Goal: Transaction & Acquisition: Purchase product/service

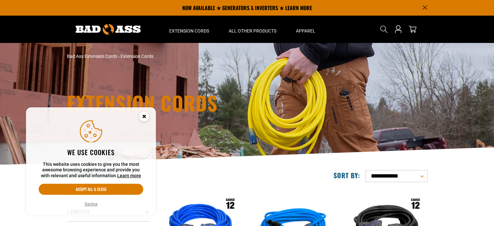
click at [141, 115] on circle "Cookie Consent" at bounding box center [144, 116] width 10 height 10
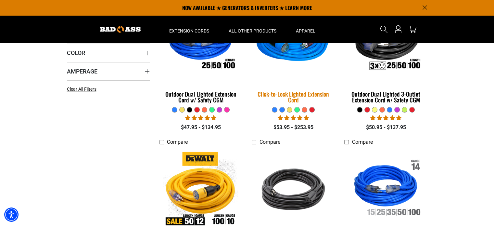
scroll to position [97, 0]
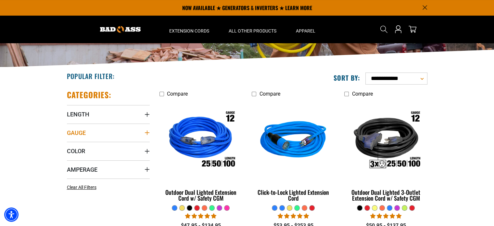
click at [145, 135] on summary "Gauge" at bounding box center [108, 132] width 83 height 18
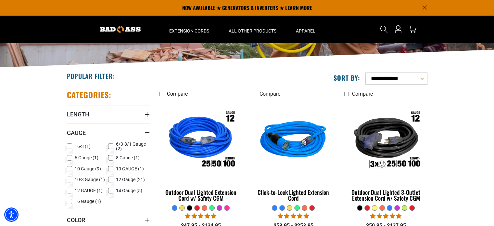
click at [70, 155] on icon at bounding box center [69, 157] width 5 height 8
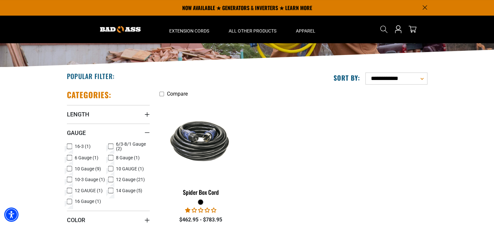
click at [70, 157] on icon at bounding box center [69, 158] width 3 height 2
click at [69, 168] on icon at bounding box center [69, 168] width 5 height 8
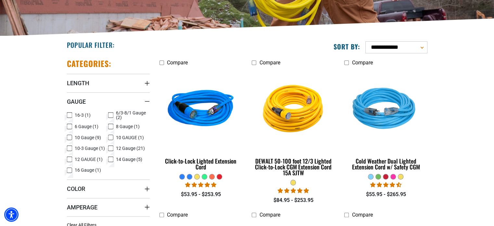
scroll to position [130, 0]
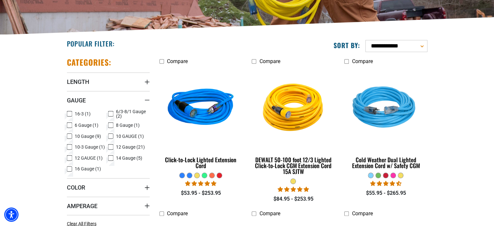
click at [68, 137] on icon at bounding box center [70, 136] width 4 height 4
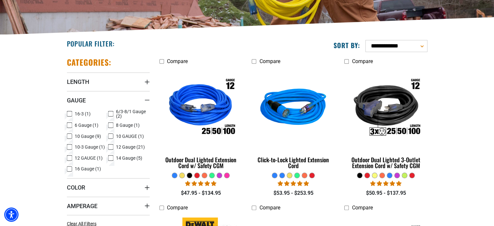
click at [68, 168] on icon at bounding box center [69, 169] width 5 height 8
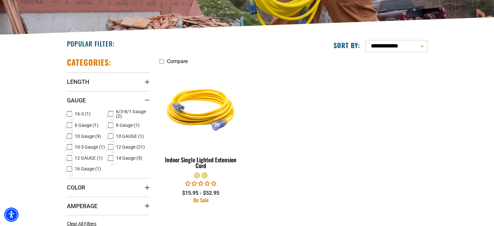
click at [68, 168] on icon at bounding box center [70, 169] width 4 height 4
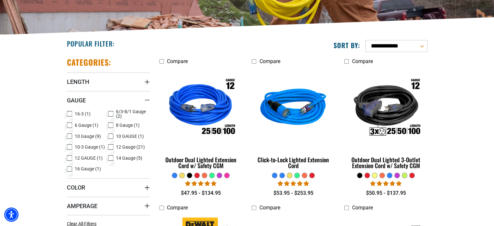
click at [112, 136] on icon at bounding box center [110, 136] width 5 height 8
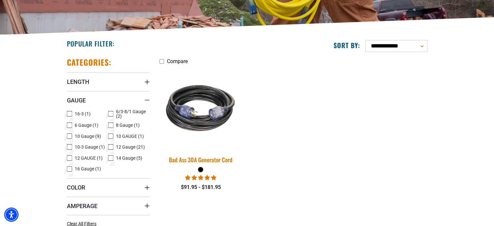
click at [203, 119] on img at bounding box center [200, 108] width 91 height 83
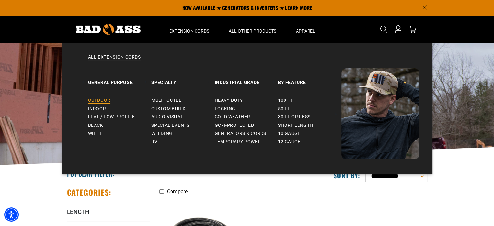
click at [110, 98] on link "Outdoor" at bounding box center [119, 100] width 63 height 8
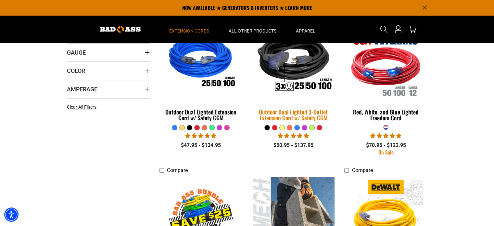
scroll to position [97, 0]
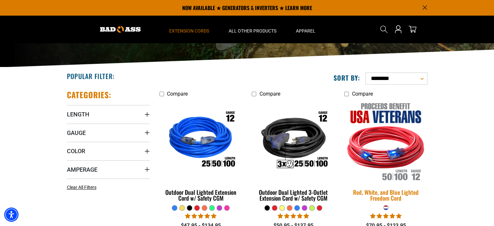
click at [396, 155] on img at bounding box center [385, 140] width 91 height 83
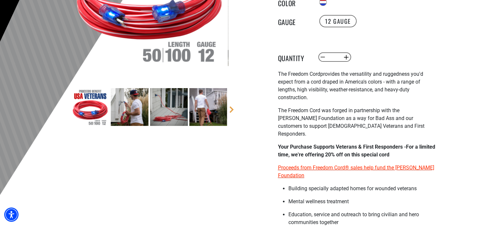
scroll to position [162, 0]
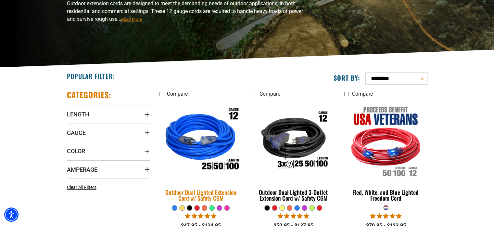
click at [223, 195] on div "Outdoor Dual Lighted Extension Cord w/ Safety CGM" at bounding box center [200, 195] width 83 height 12
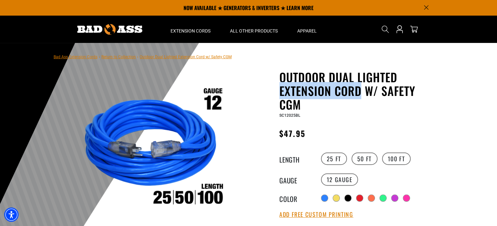
drag, startPoint x: 279, startPoint y: 91, endPoint x: 358, endPoint y: 94, distance: 79.6
click at [358, 94] on h1 "Outdoor Dual Lighted Extension Cord w/ Safety CGM" at bounding box center [358, 90] width 159 height 41
copy h1 "Extension Cord"
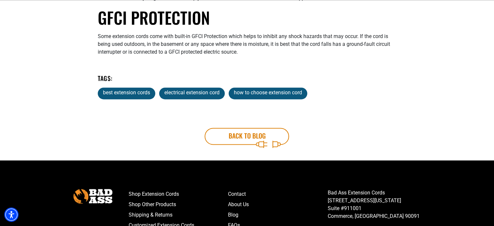
scroll to position [974, 0]
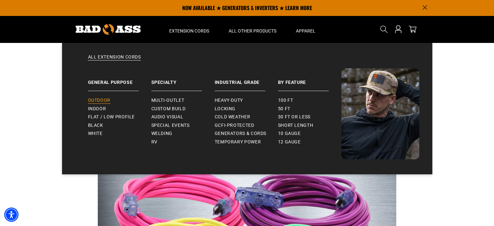
click at [110, 98] on link "Outdoor" at bounding box center [119, 100] width 63 height 8
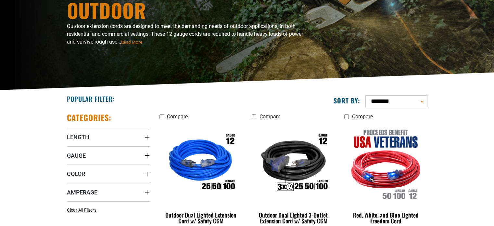
scroll to position [97, 0]
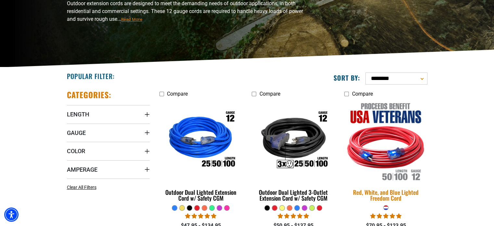
click at [380, 154] on img at bounding box center [385, 140] width 91 height 83
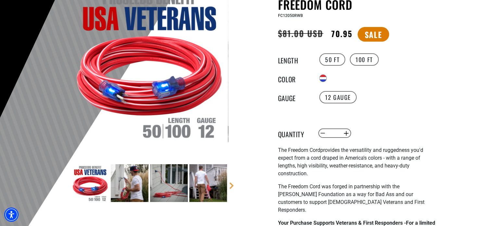
scroll to position [97, 0]
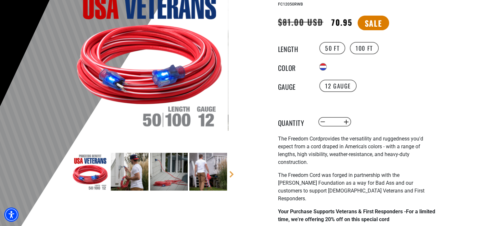
click at [135, 163] on img at bounding box center [130, 172] width 38 height 38
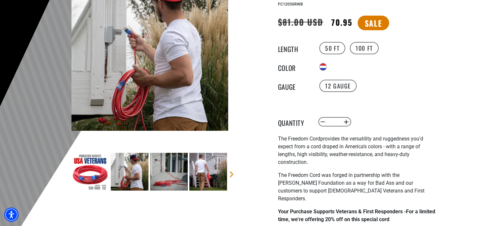
click at [163, 166] on img at bounding box center [169, 172] width 38 height 38
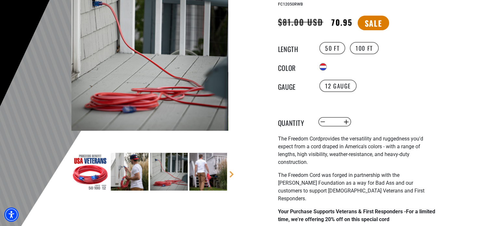
click at [203, 167] on img at bounding box center [208, 172] width 38 height 38
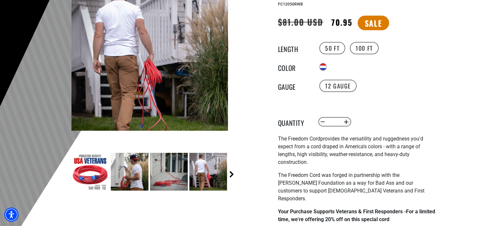
click at [231, 175] on link "Next" at bounding box center [231, 174] width 6 height 6
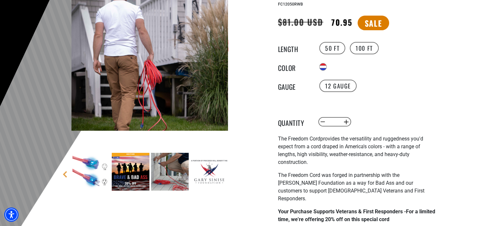
click at [142, 170] on img at bounding box center [131, 172] width 38 height 38
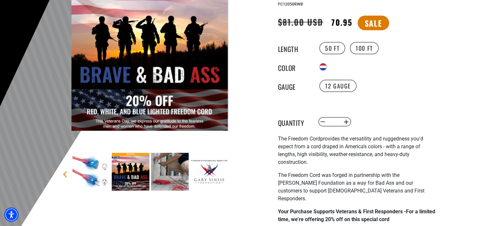
click at [213, 170] on img at bounding box center [209, 172] width 38 height 38
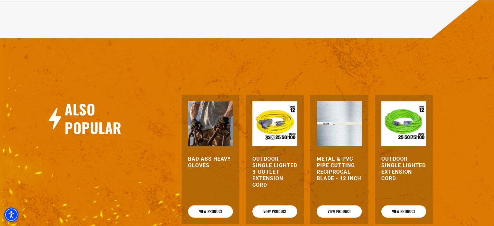
scroll to position [876, 0]
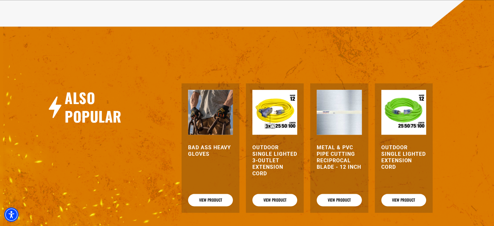
click at [404, 152] on h3 "Outdoor Single Lighted Extension Cord" at bounding box center [403, 157] width 45 height 26
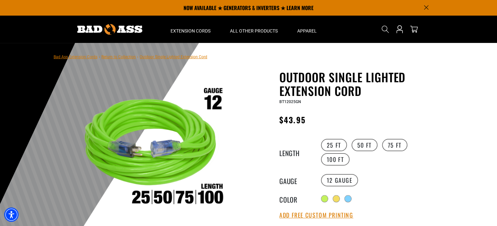
click at [349, 144] on div "25 FT 50 FT 75 FT 100 FT" at bounding box center [378, 152] width 119 height 29
click at [358, 144] on label "50 FT" at bounding box center [364, 145] width 26 height 12
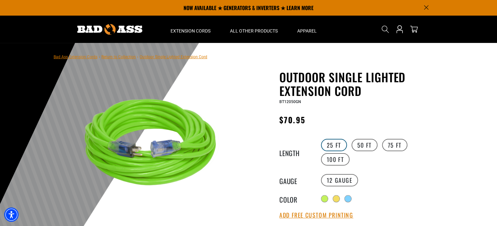
click at [336, 145] on label "25 FT" at bounding box center [334, 145] width 26 height 12
click at [338, 199] on div at bounding box center [336, 199] width 6 height 6
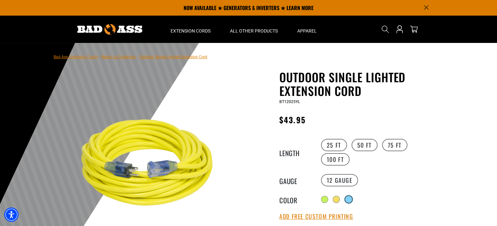
click at [346, 198] on label "Radio button" at bounding box center [348, 199] width 8 height 8
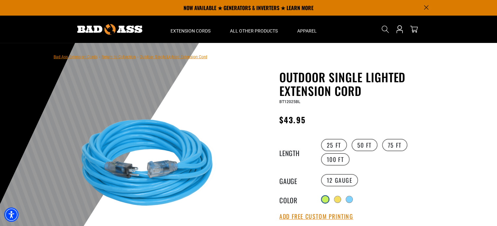
click at [324, 198] on div at bounding box center [325, 199] width 6 height 6
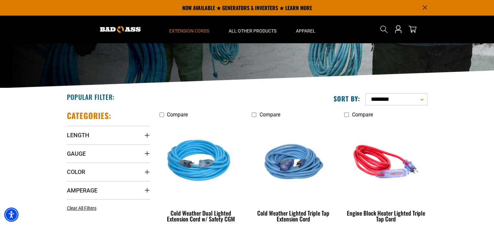
scroll to position [65, 0]
